Goal: Navigation & Orientation: Find specific page/section

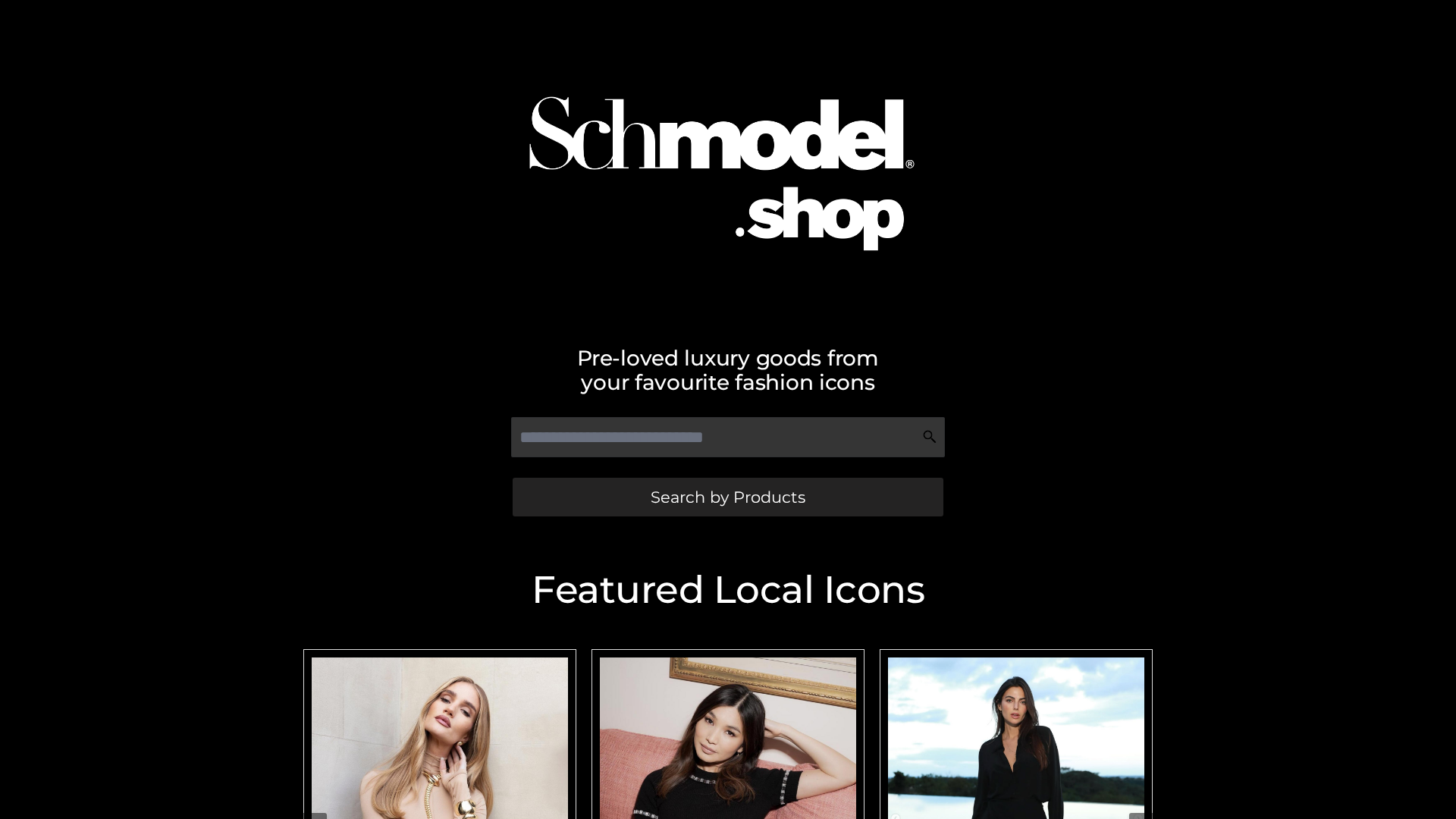
click at [727, 497] on span "Search by Products" at bounding box center [728, 497] width 154 height 16
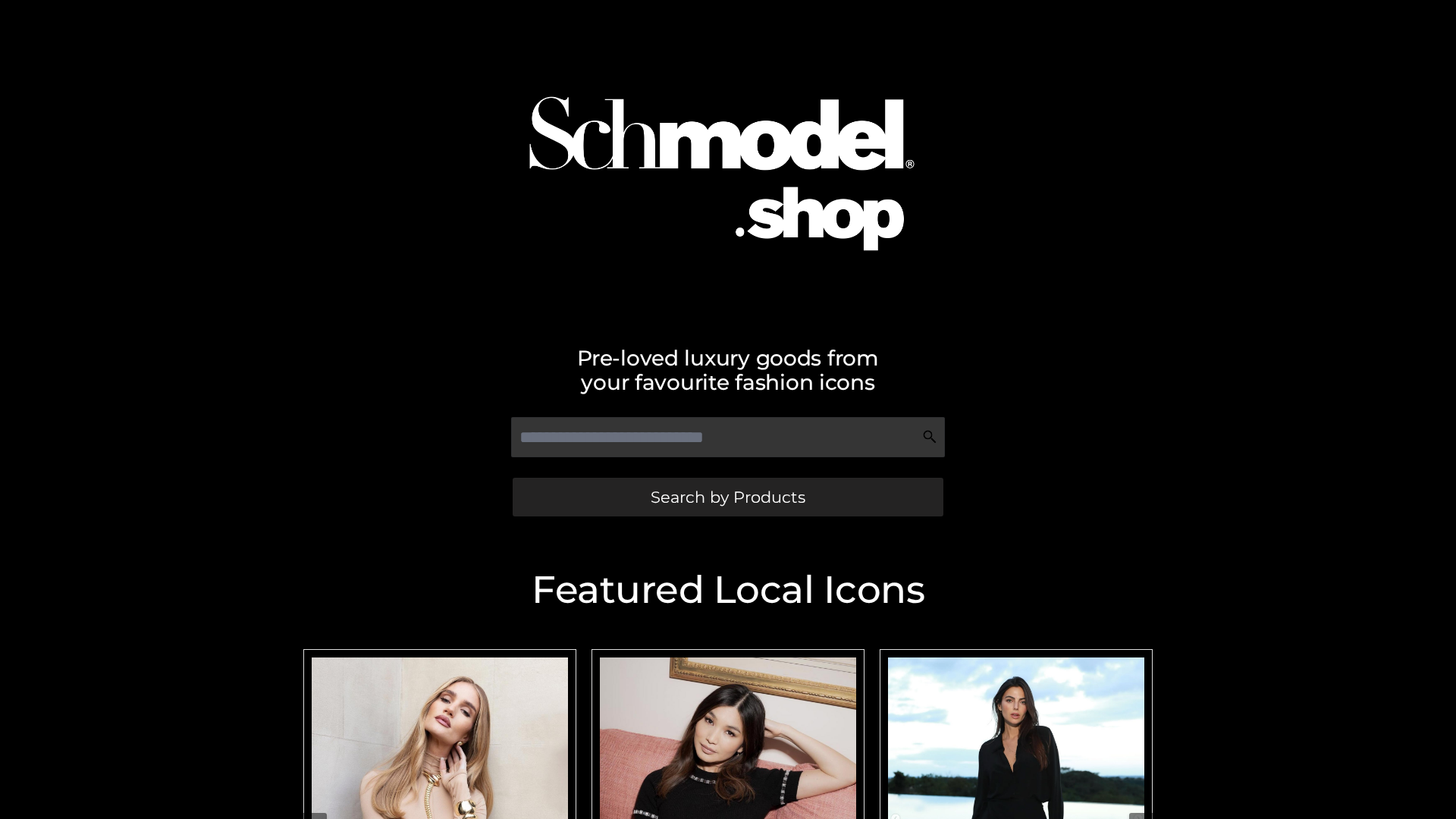
click at [727, 497] on span "Search by Products" at bounding box center [728, 497] width 154 height 16
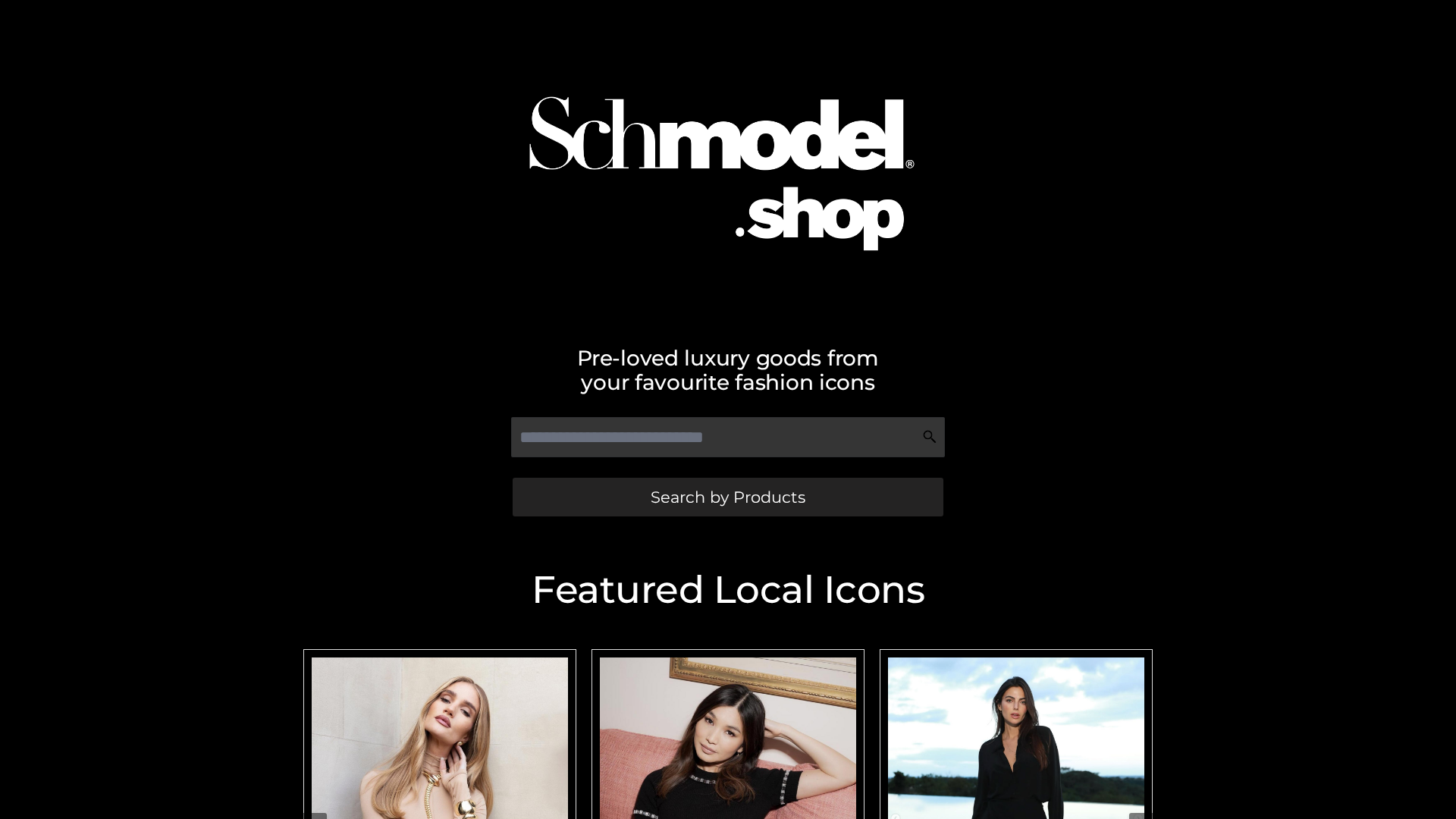
click at [727, 497] on span "Search by Products" at bounding box center [728, 497] width 154 height 16
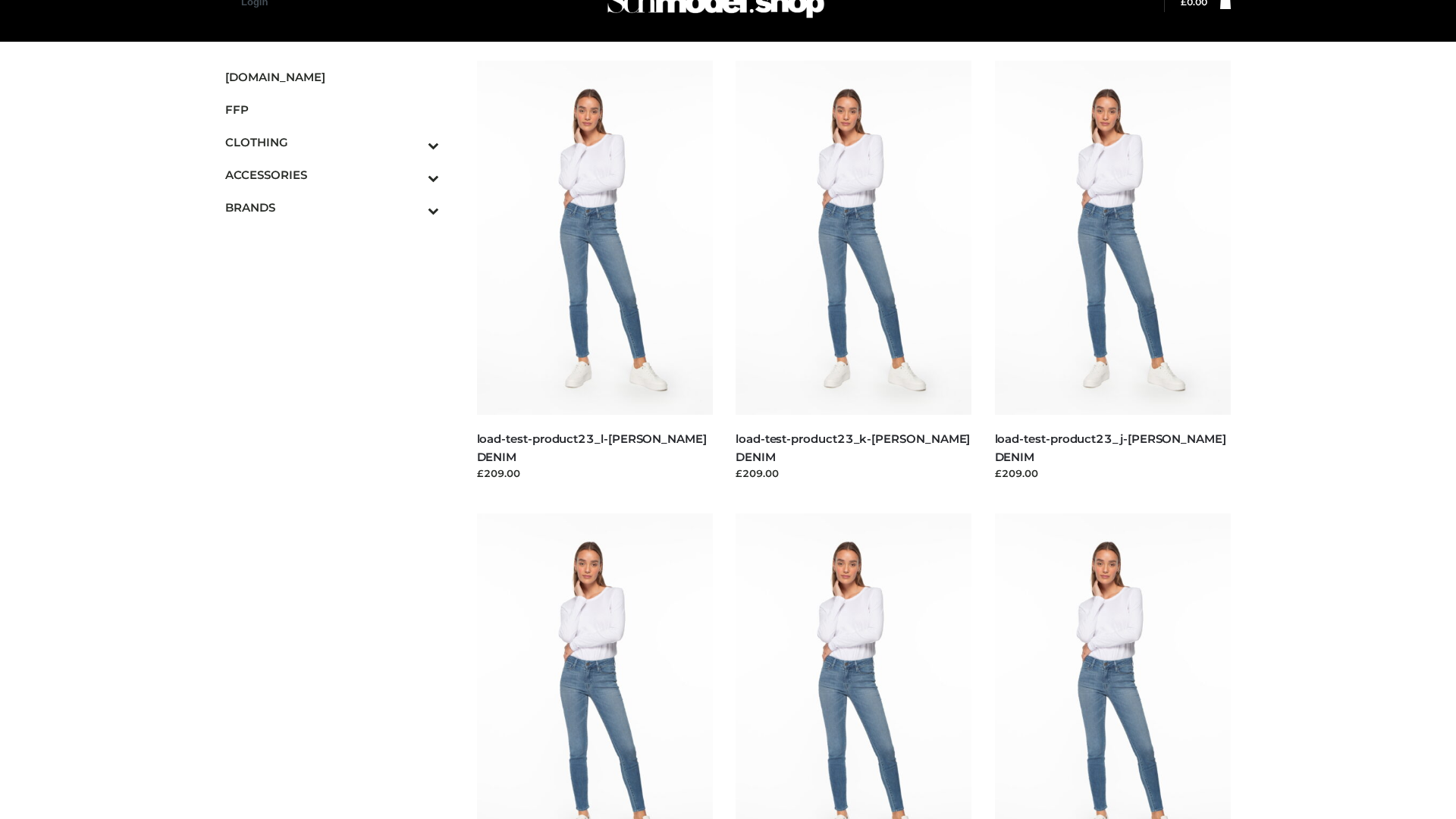
scroll to position [38, 0]
